Goal: Check status

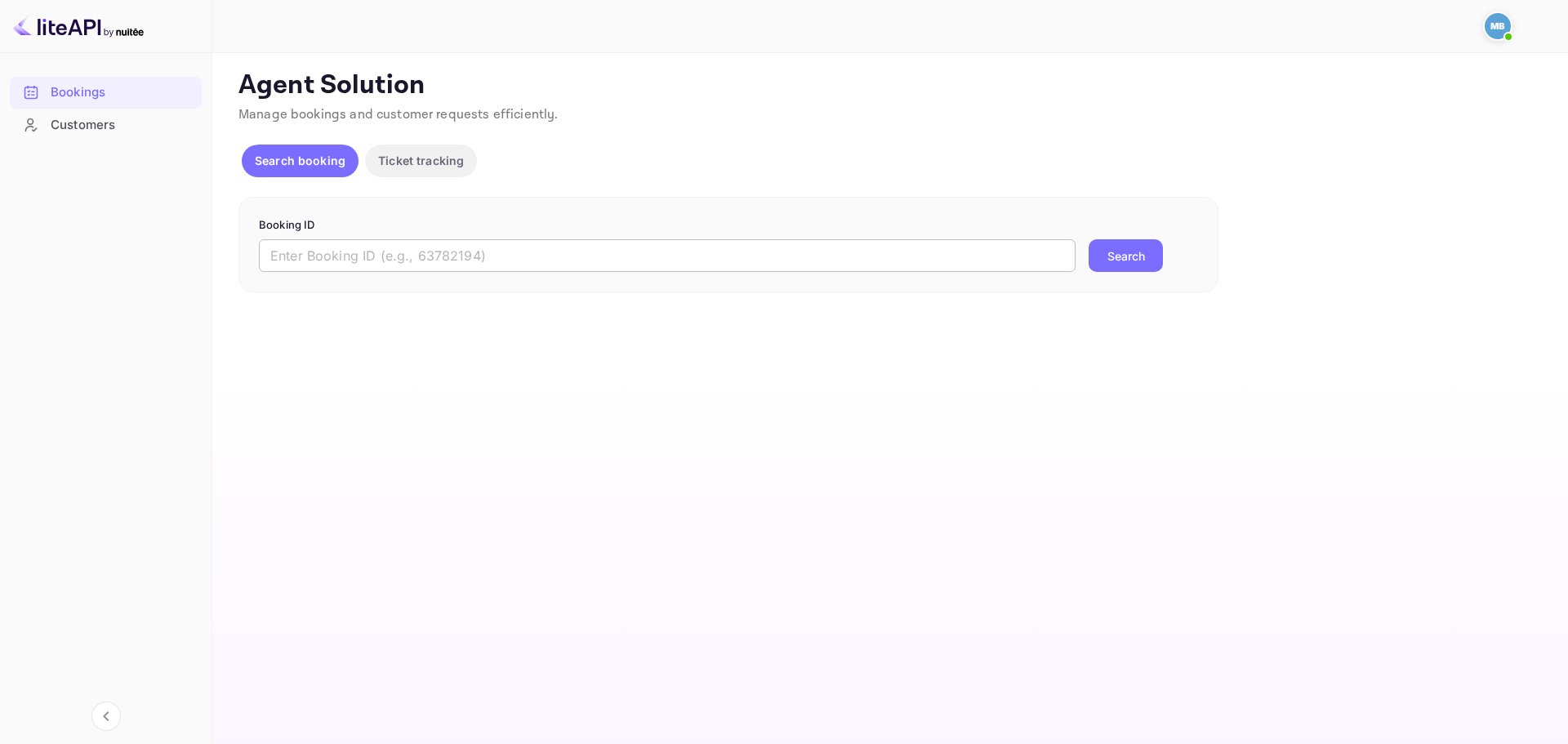
click at [918, 246] on input "text" at bounding box center [667, 255] width 817 height 33
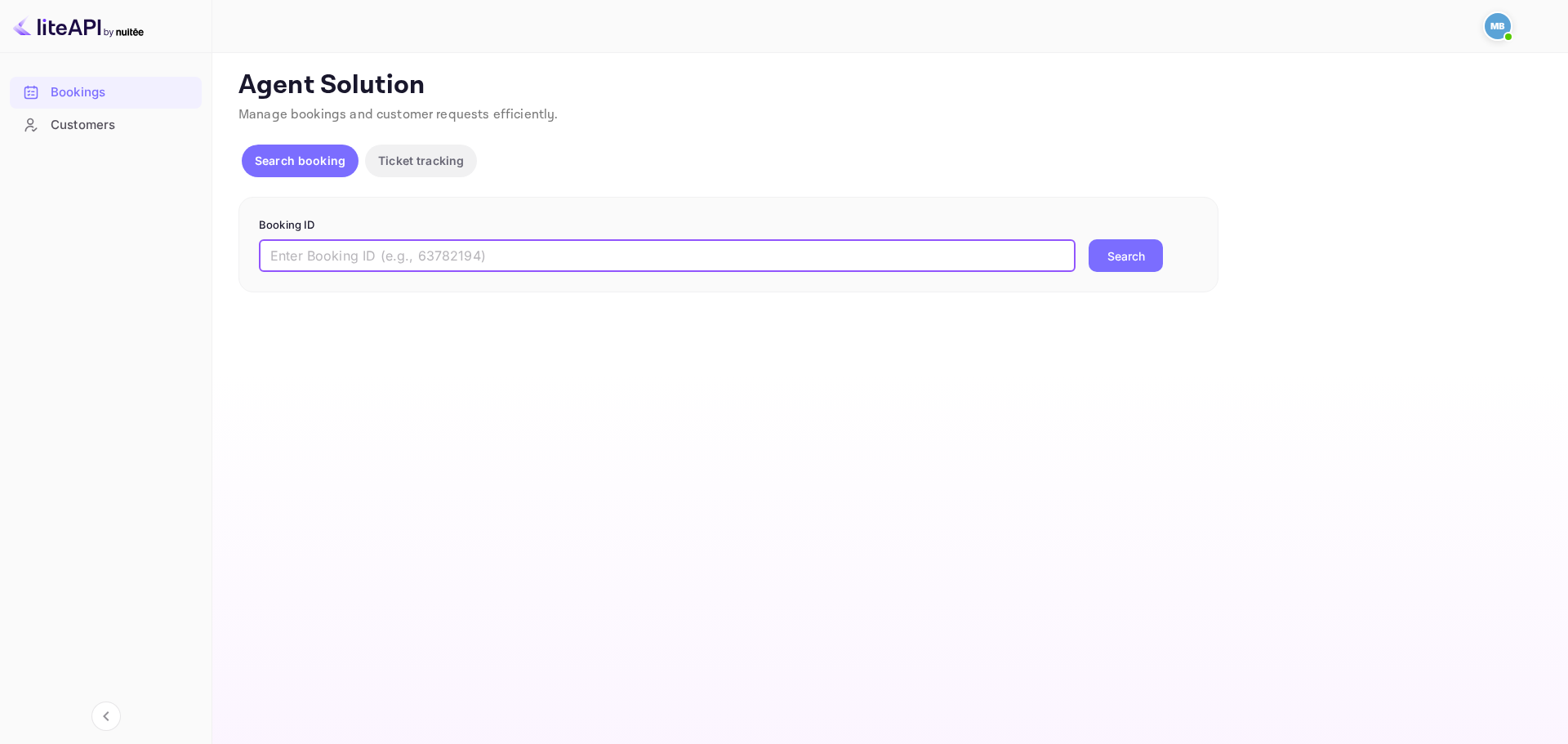
paste input "9604642"
type input "9604642"
click at [1151, 270] on button "Search" at bounding box center [1125, 255] width 75 height 33
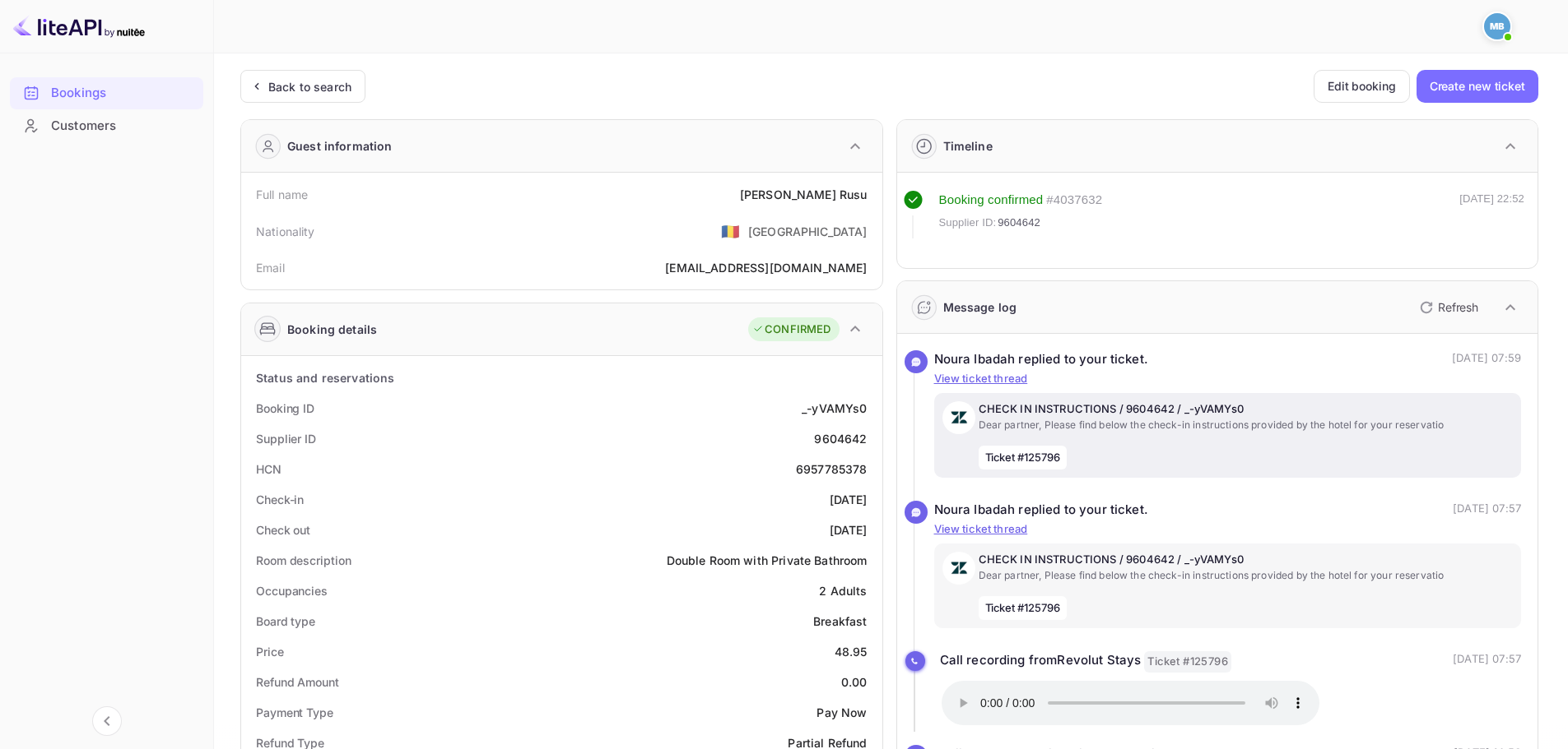
click at [1190, 409] on p "CHECK IN INSTRUCTIONS / 9604642 / _-yVAMYs0" at bounding box center [1246, 409] width 535 height 17
click at [1153, 422] on p "Dear partner, Please find below the check-in instructions provided by the hotel…" at bounding box center [1246, 425] width 535 height 15
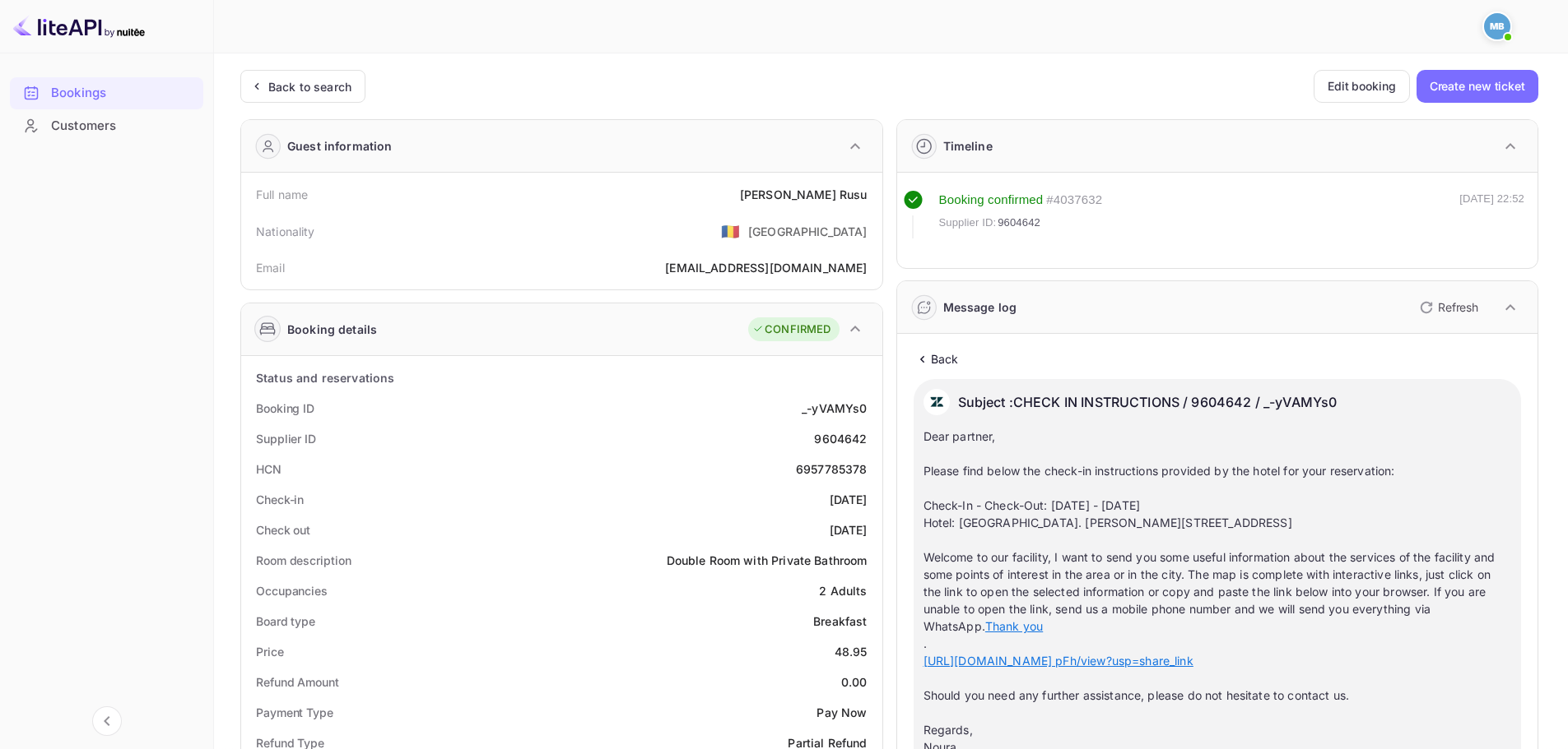
click at [945, 360] on p "Back" at bounding box center [945, 359] width 28 height 18
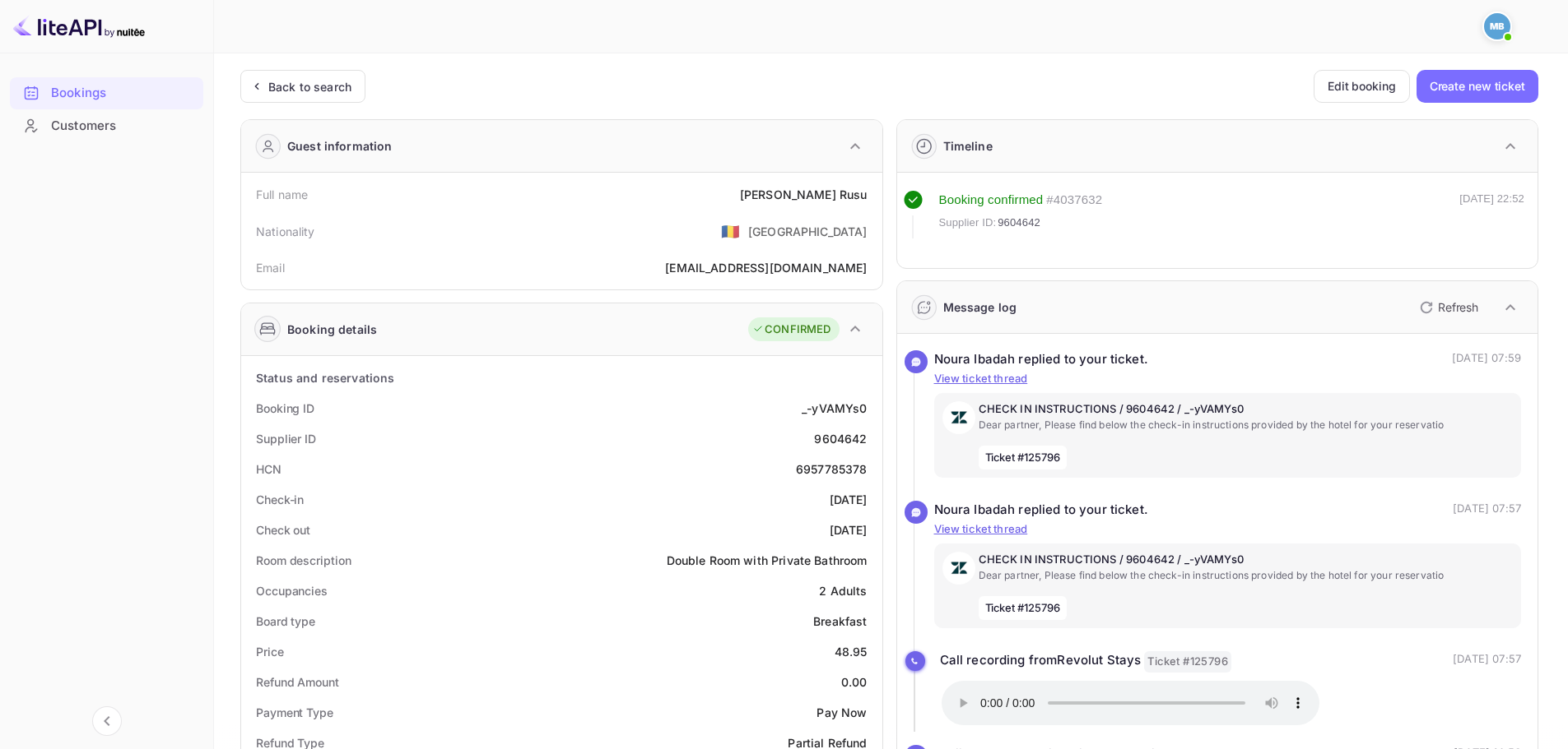
click at [188, 390] on div "Bookings Customers" at bounding box center [106, 398] width 213 height 657
click at [186, 399] on div "Bookings Customers" at bounding box center [106, 398] width 213 height 657
click at [1435, 306] on icon "button" at bounding box center [1426, 307] width 19 height 19
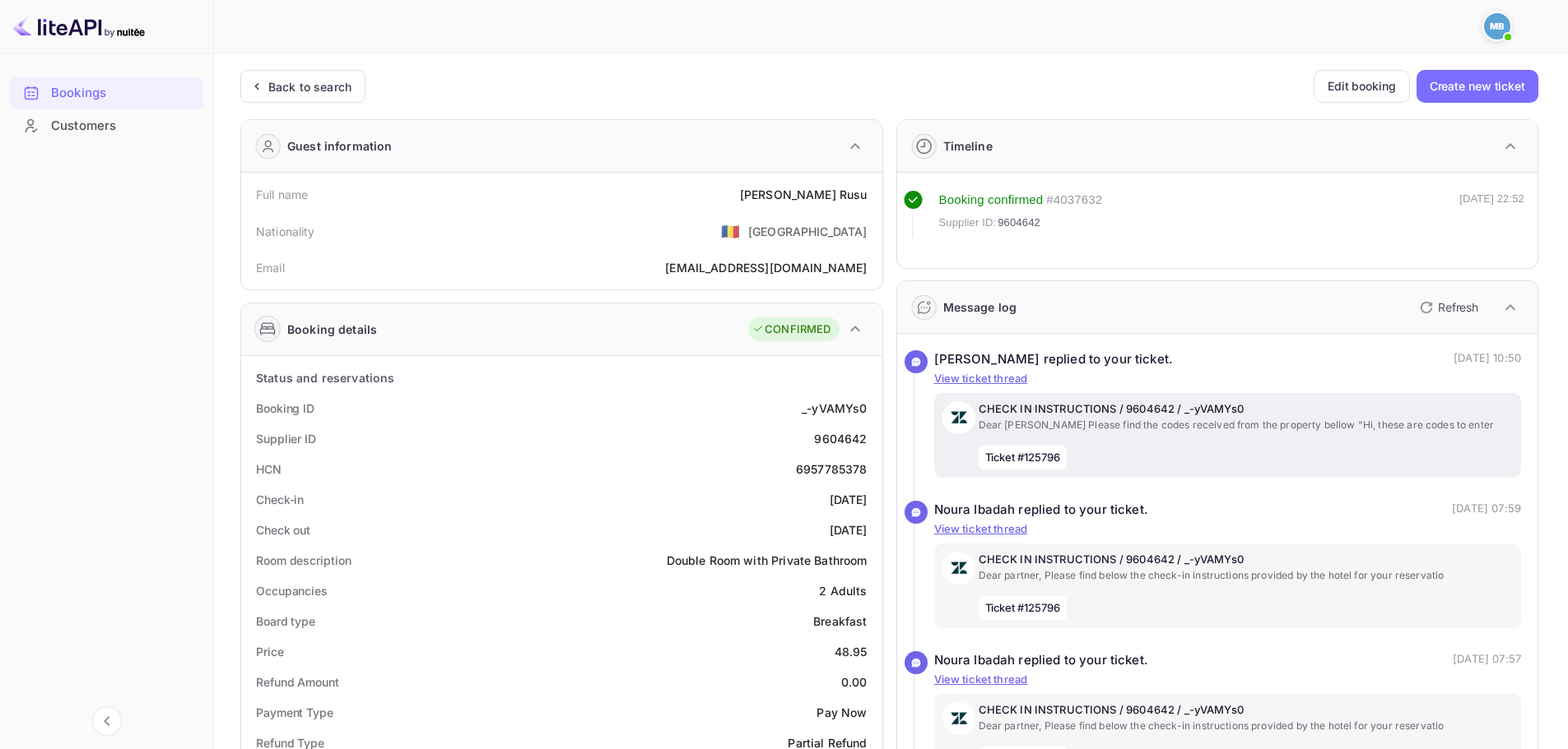
click at [1139, 413] on p "CHECK IN INSTRUCTIONS / 9604642 / _-yVAMYs0" at bounding box center [1246, 409] width 535 height 17
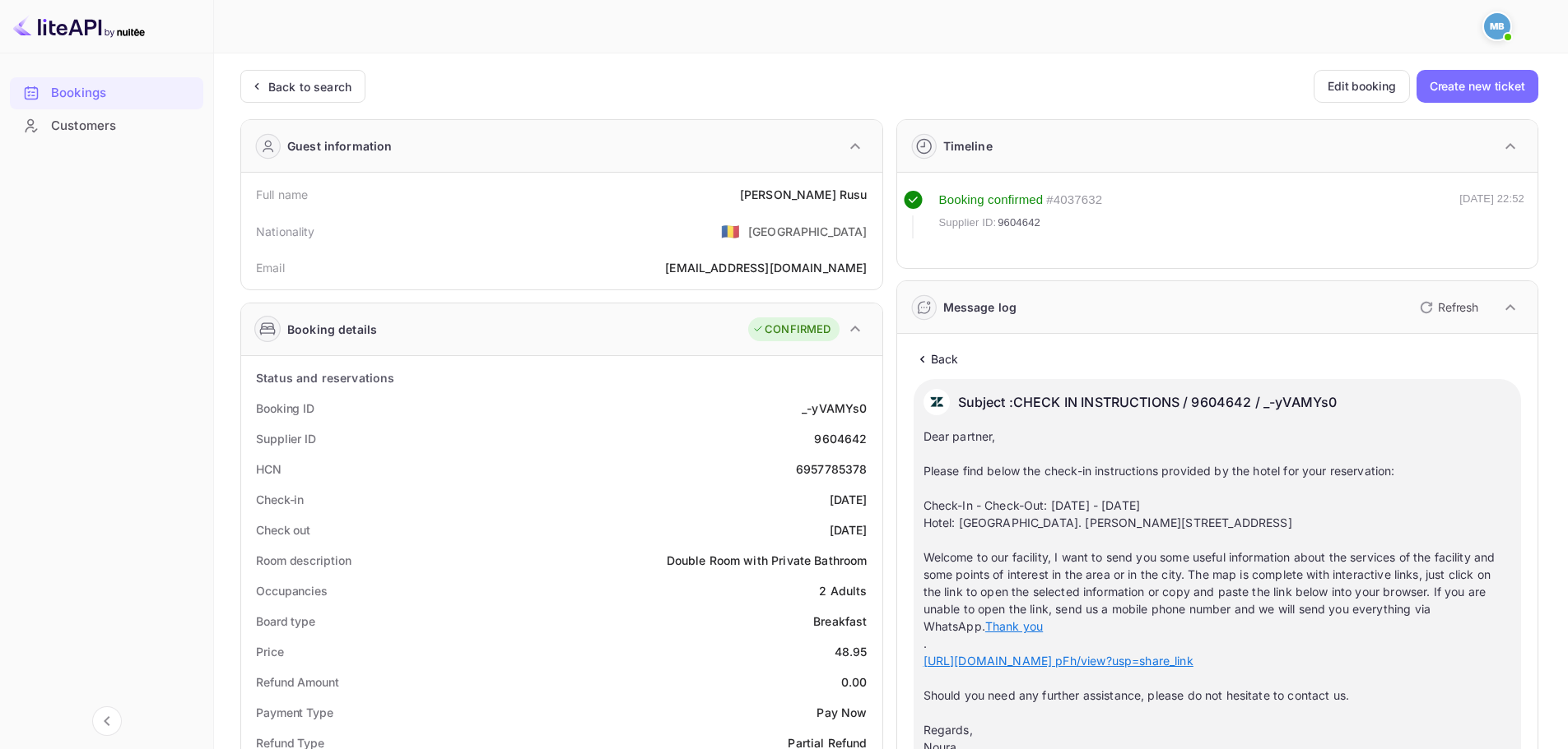
click at [929, 366] on icon at bounding box center [922, 359] width 18 height 17
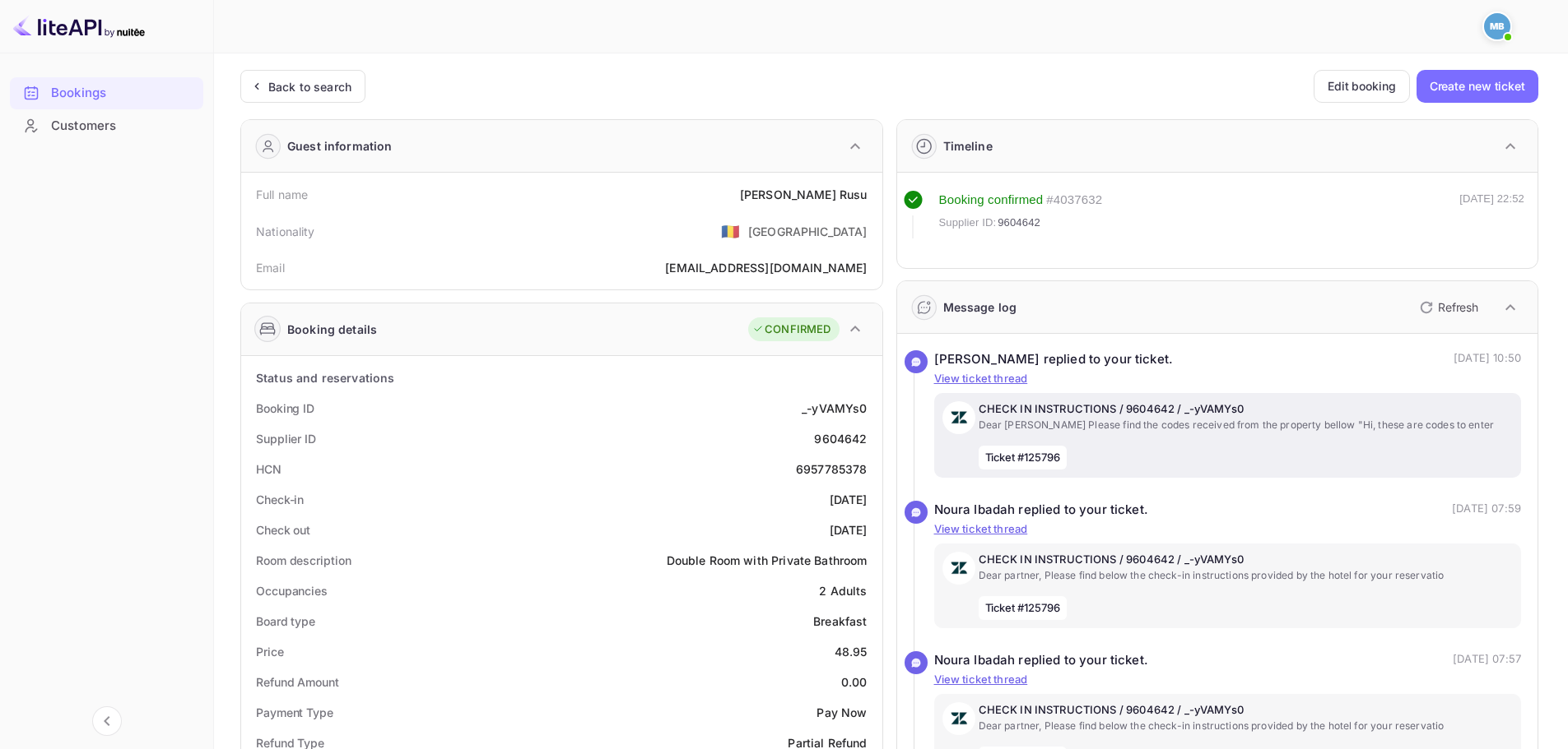
click at [1009, 430] on p "Dear [PERSON_NAME] Please find the codes received from the property bellow "Hi,…" at bounding box center [1246, 425] width 535 height 15
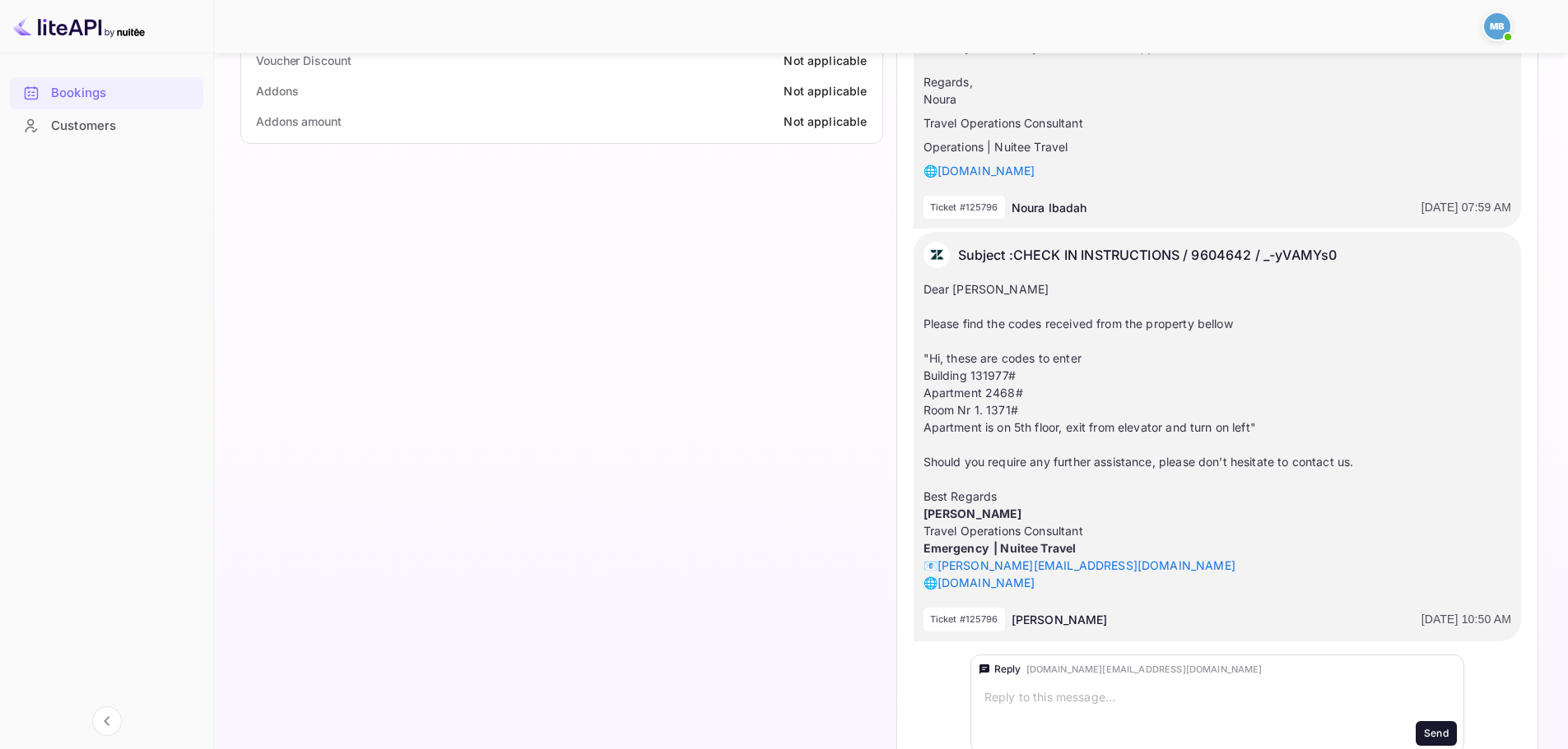
scroll to position [1202, 0]
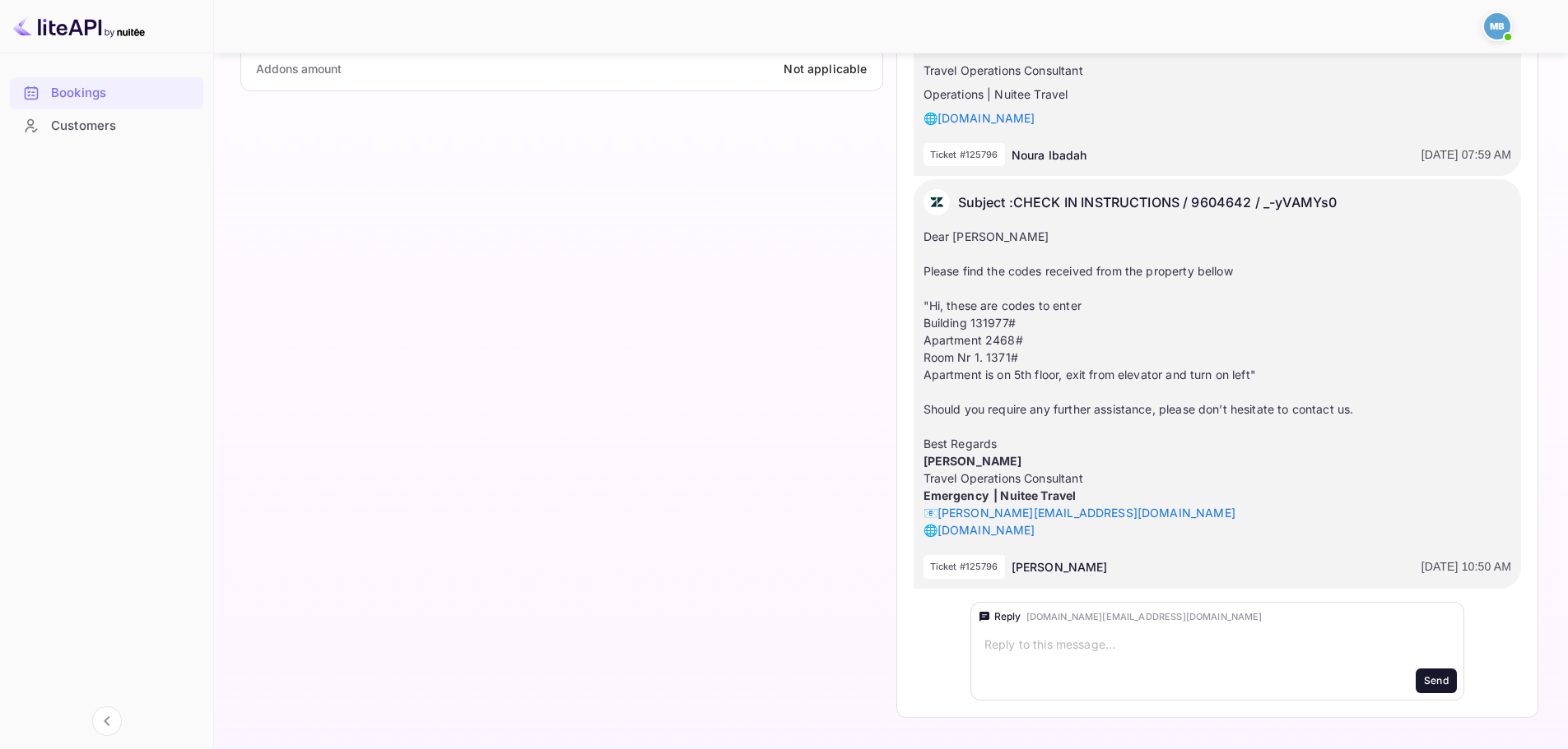
drag, startPoint x: 358, startPoint y: 331, endPoint x: 410, endPoint y: 273, distance: 77.9
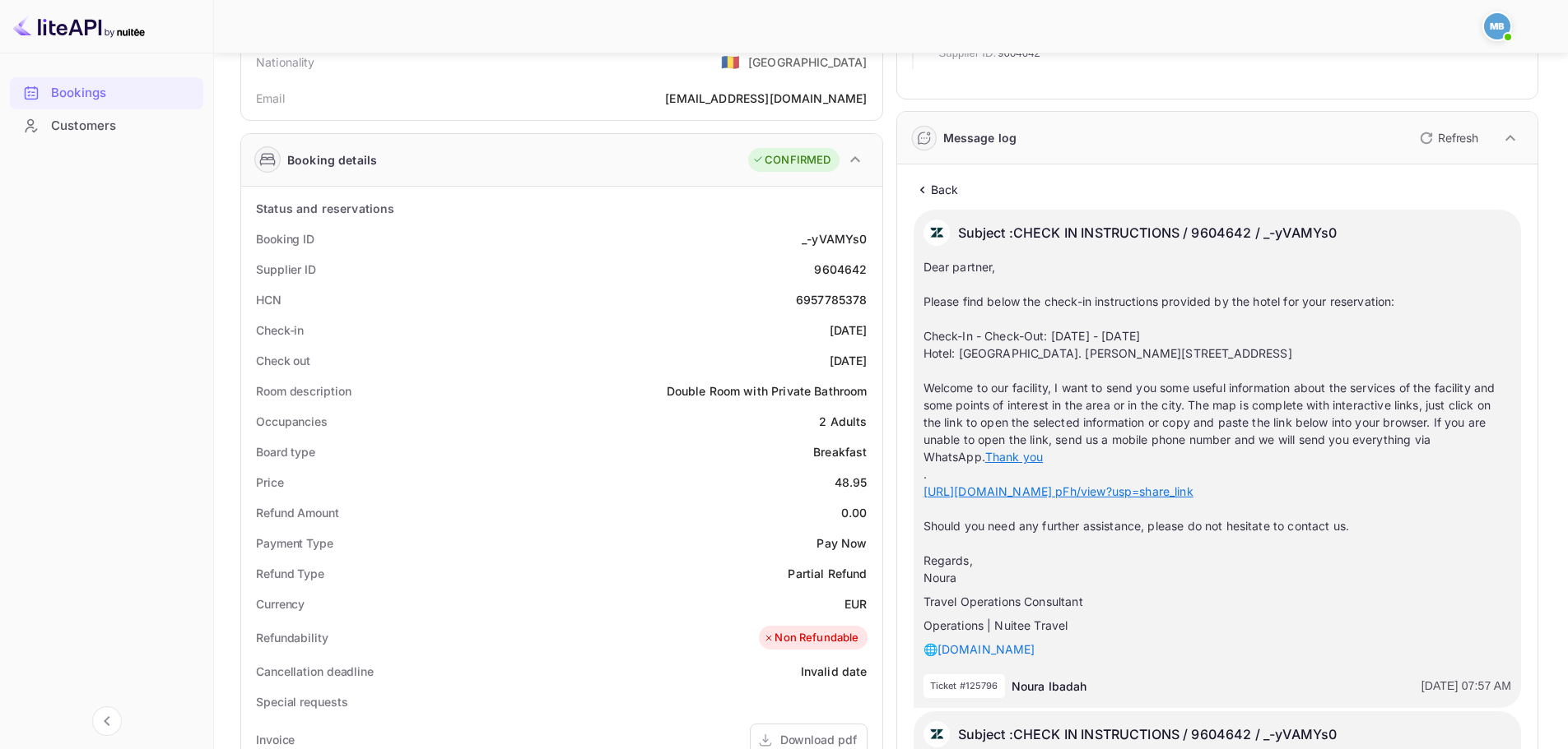
scroll to position [0, 0]
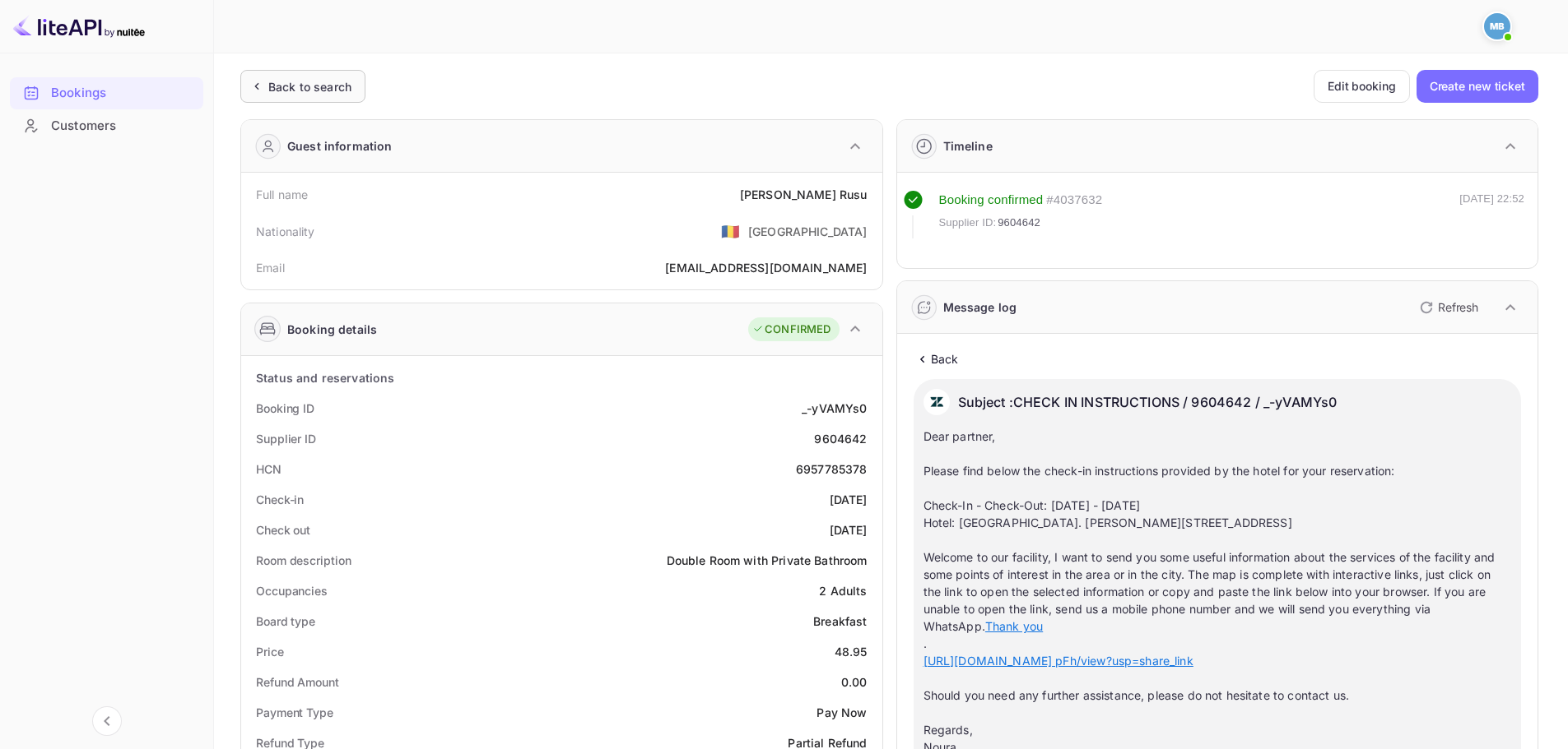
click at [317, 83] on div "Back to search" at bounding box center [310, 87] width 83 height 18
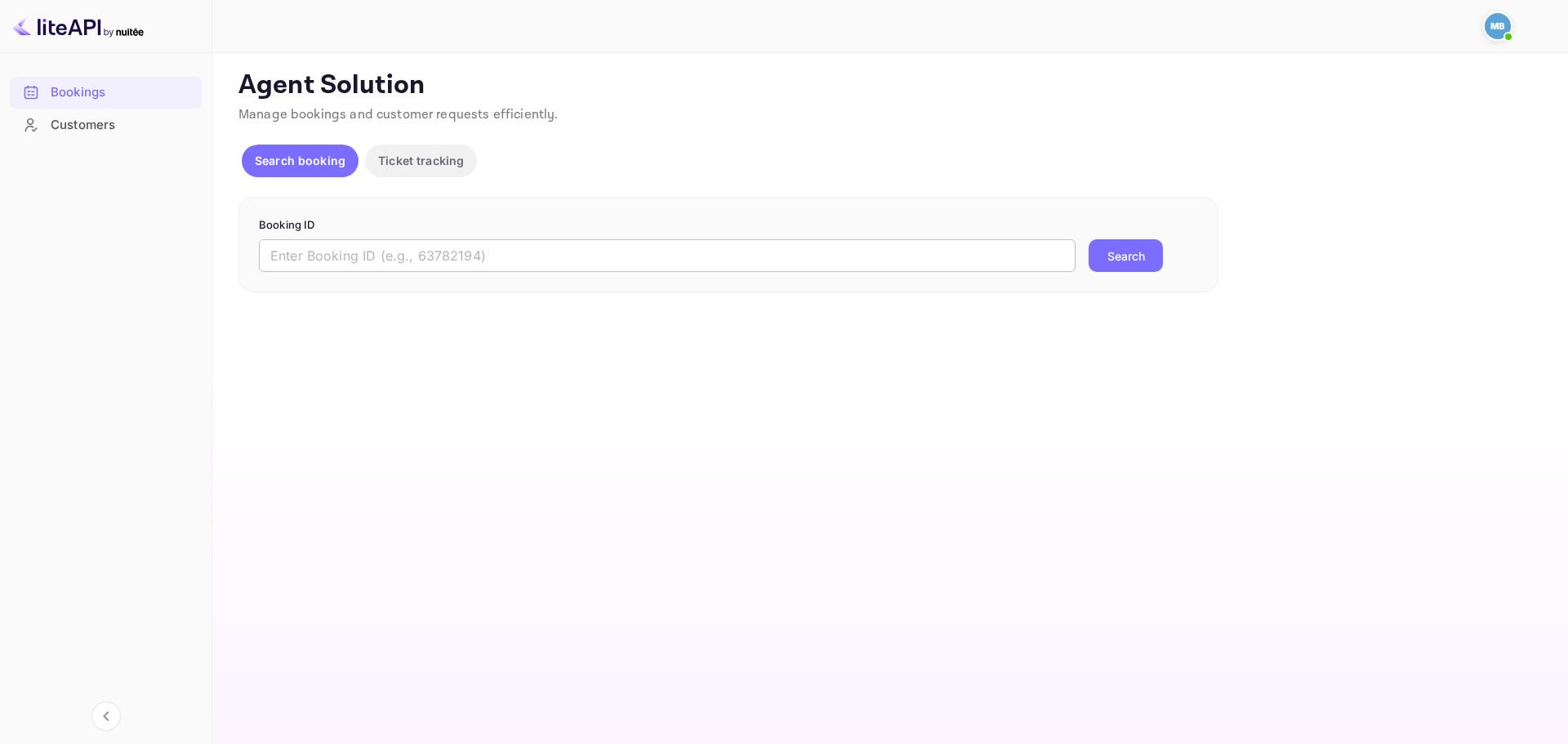
click at [531, 259] on input "text" at bounding box center [667, 255] width 817 height 33
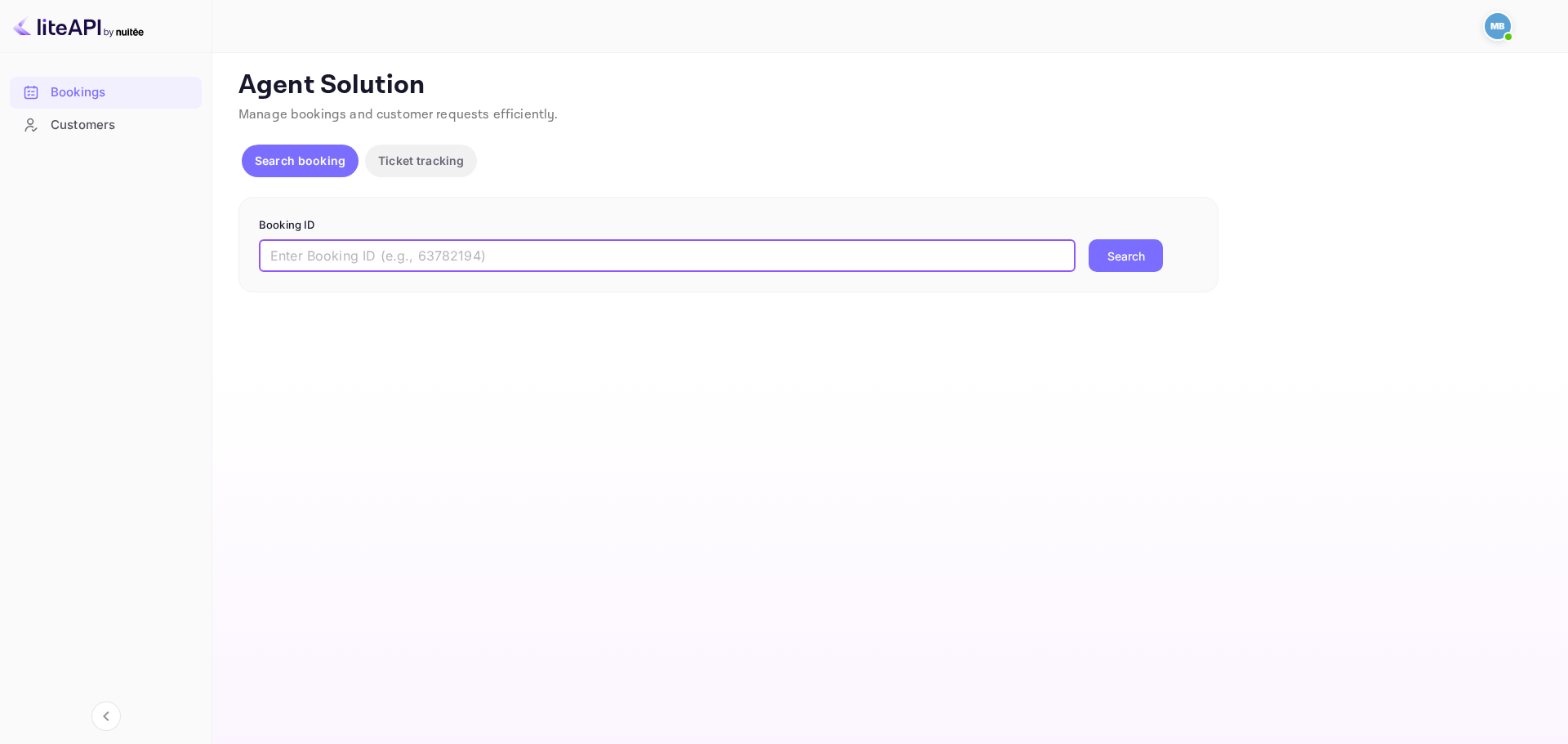
paste input "9604642"
type input "9604642"
click at [1116, 252] on button "Search" at bounding box center [1125, 255] width 75 height 33
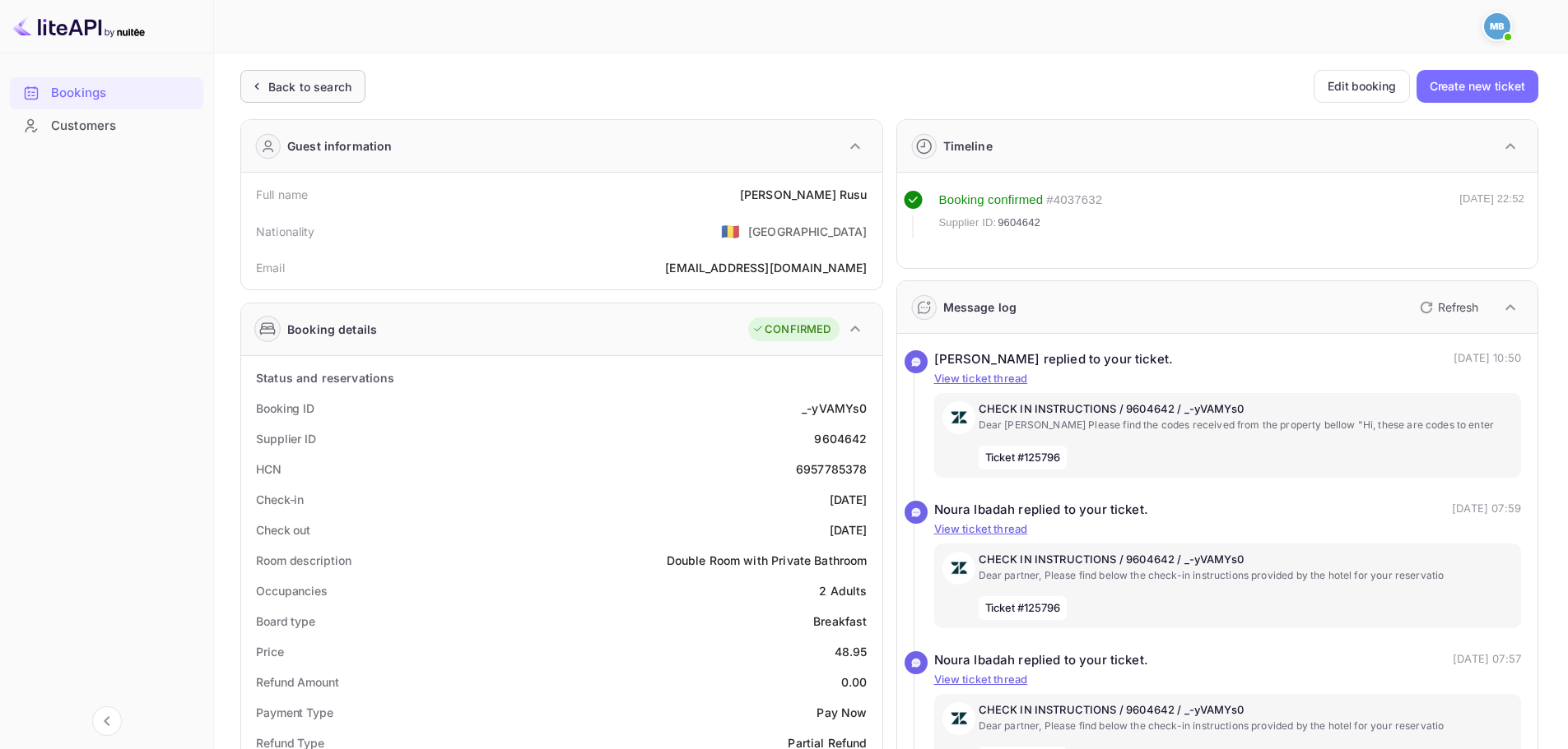
click at [345, 87] on div "Back to search" at bounding box center [310, 87] width 83 height 18
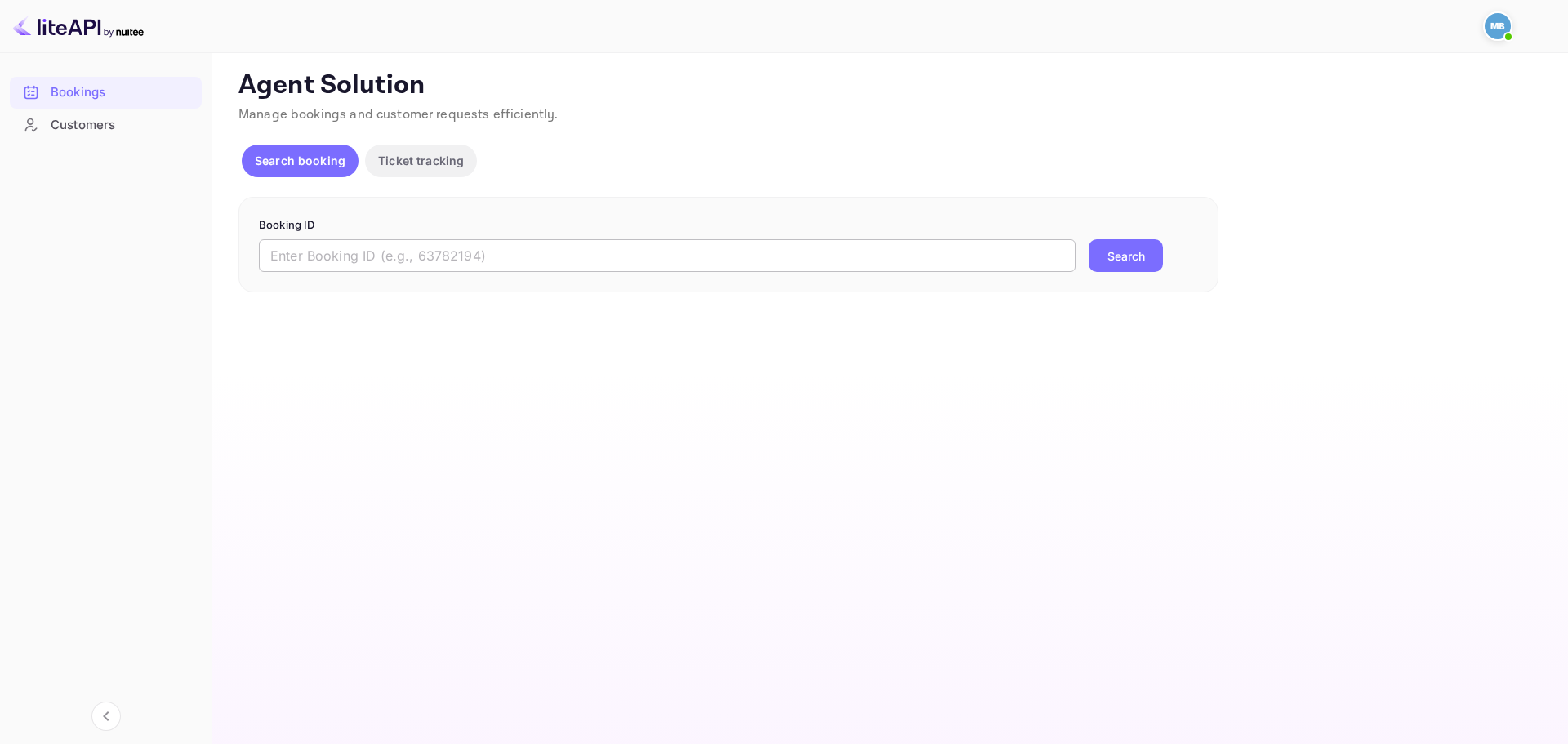
click at [674, 248] on input "text" at bounding box center [667, 255] width 817 height 33
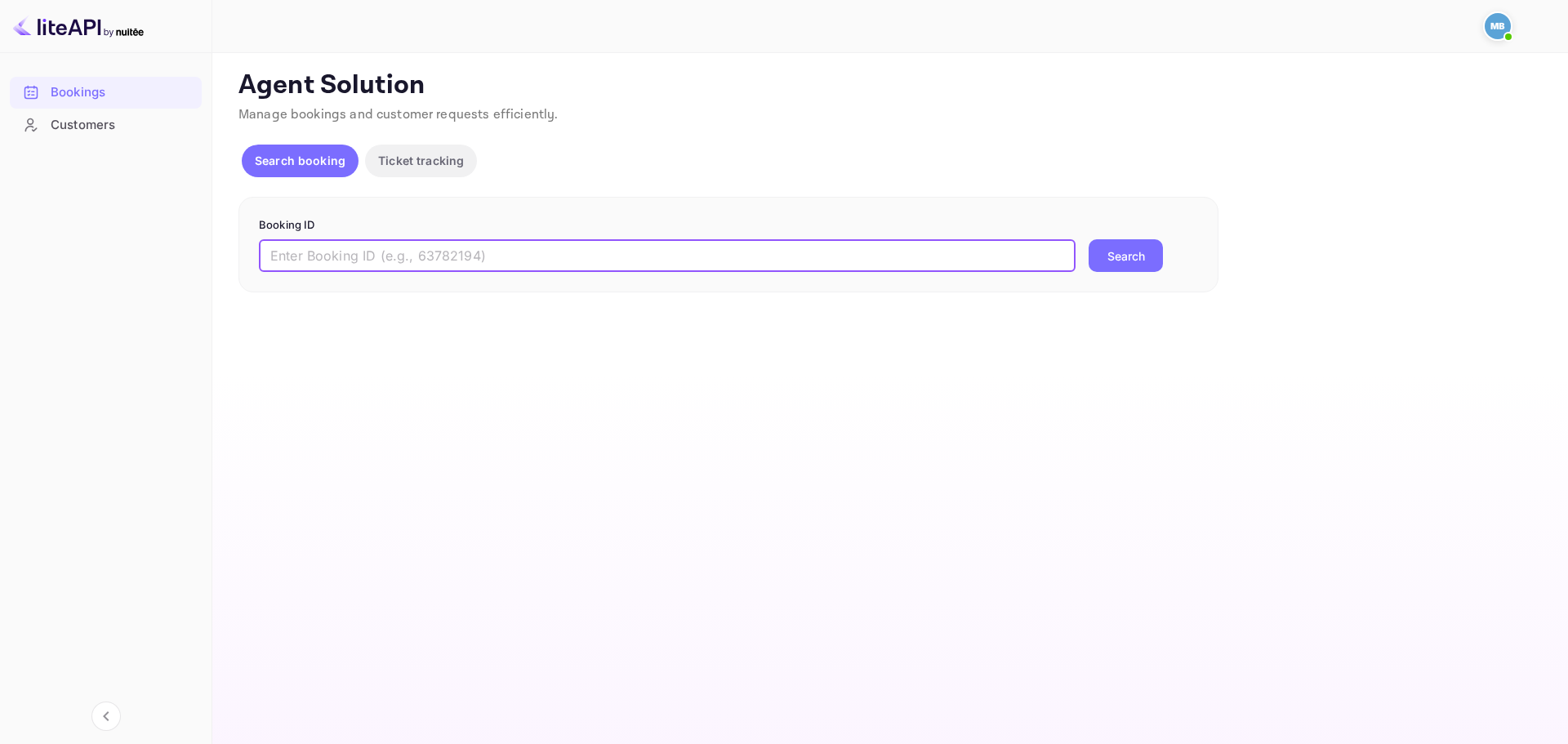
paste input "9604642"
type input "9604642"
click at [1112, 259] on button "Search" at bounding box center [1125, 255] width 75 height 33
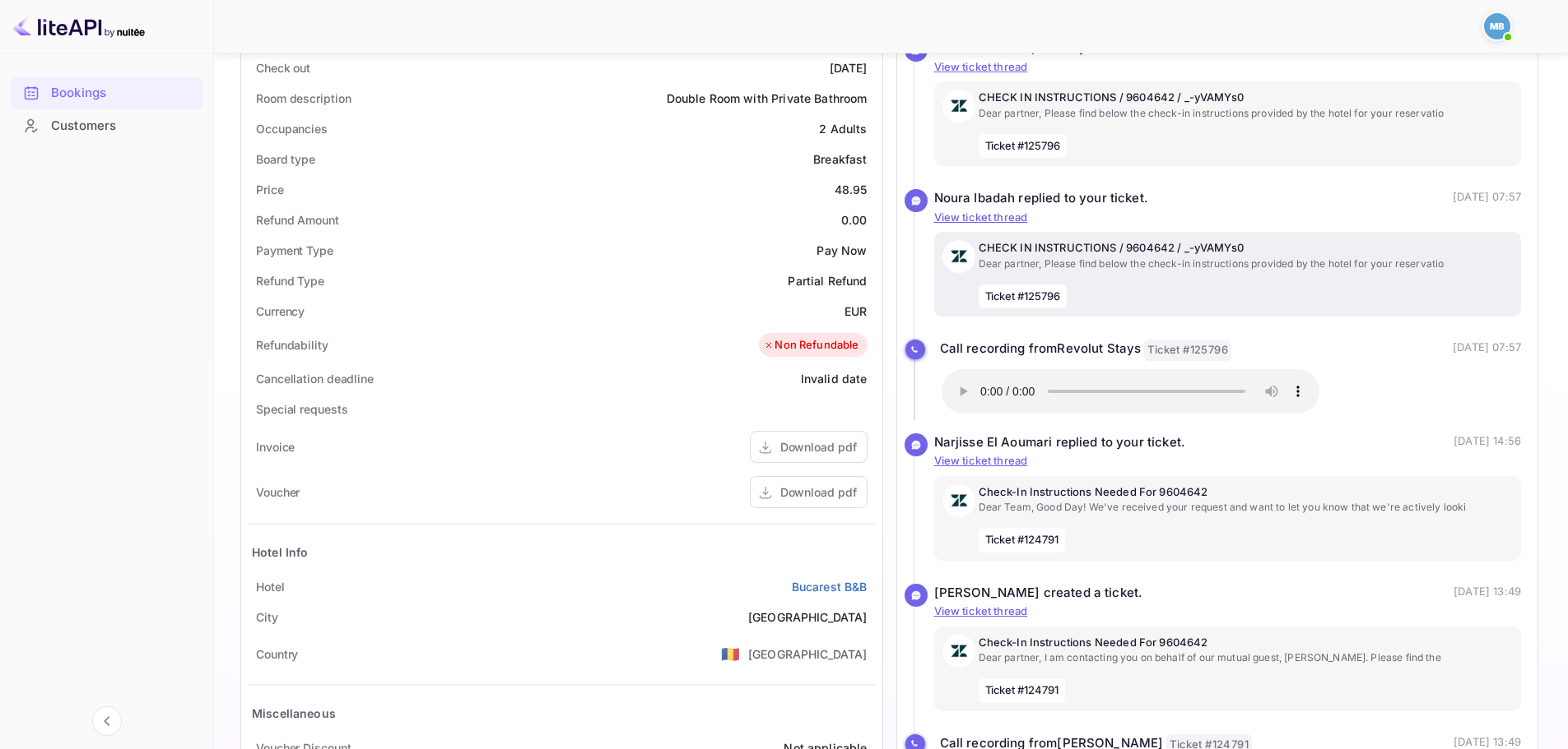
scroll to position [493, 0]
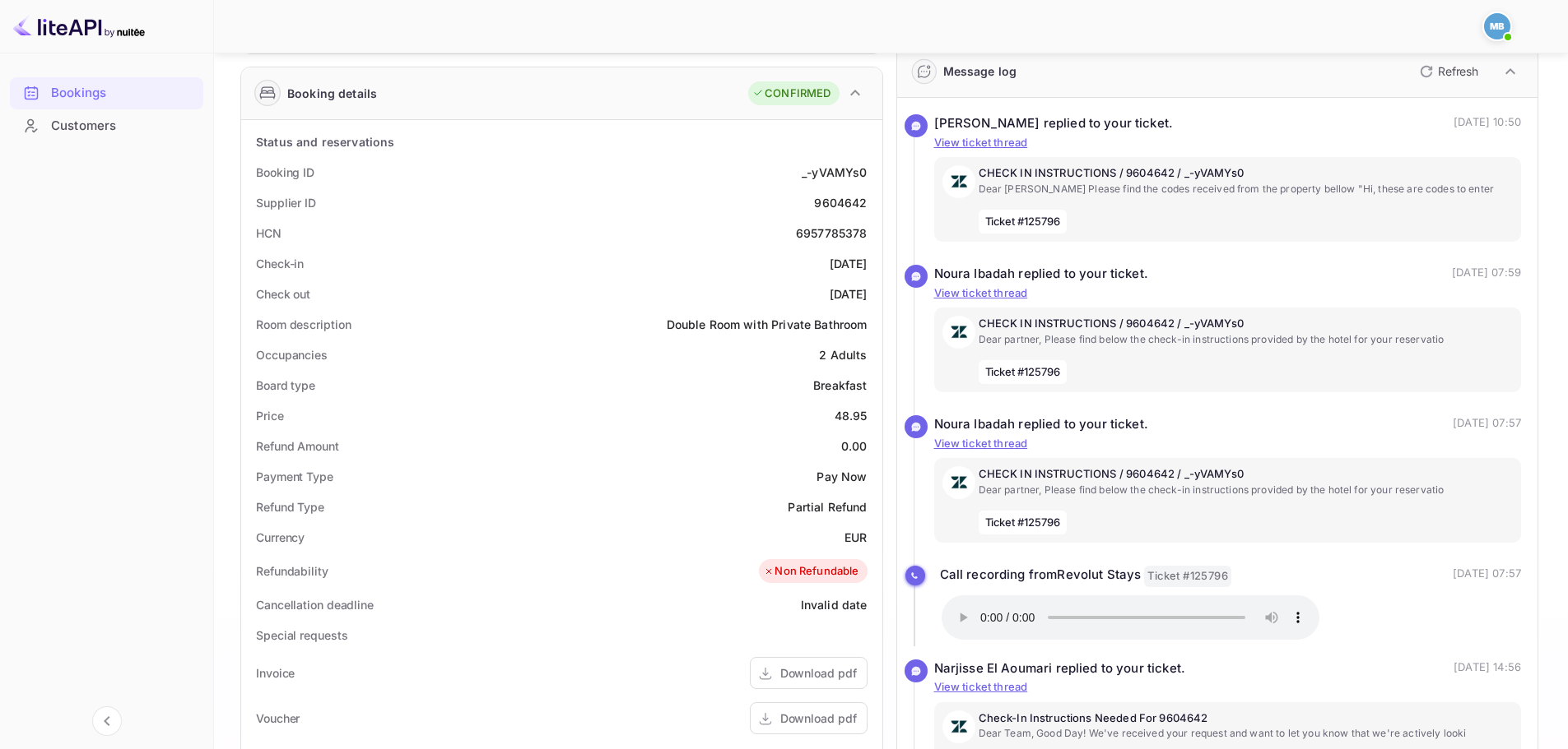
scroll to position [68, 0]
